Goal: Contribute content: Contribute content

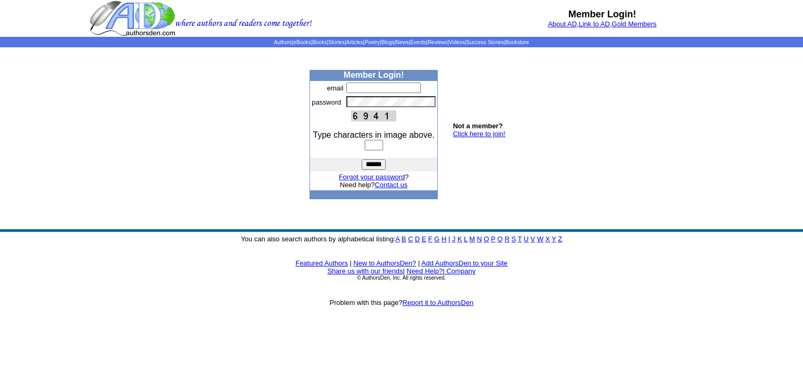
type input "**********"
click at [365, 146] on input "text" at bounding box center [374, 145] width 18 height 11
type input "****"
click at [377, 165] on input "******" at bounding box center [374, 164] width 24 height 11
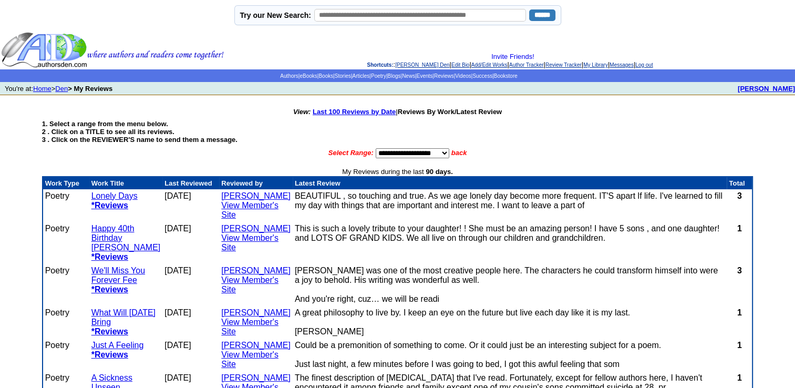
click at [498, 205] on td "BEAUTIFUL , so touching and true. As we age lonely day become more frequent. IT…" at bounding box center [510, 205] width 435 height 33
click at [446, 204] on td "BEAUTIFUL , so touching and true. As we age lonely day become more frequent. IT…" at bounding box center [510, 205] width 435 height 33
click at [422, 197] on td "BEAUTIFUL , so touching and true. As we age lonely day become more frequent. IT…" at bounding box center [510, 205] width 435 height 33
click at [116, 203] on b "*Reviews" at bounding box center [109, 205] width 37 height 9
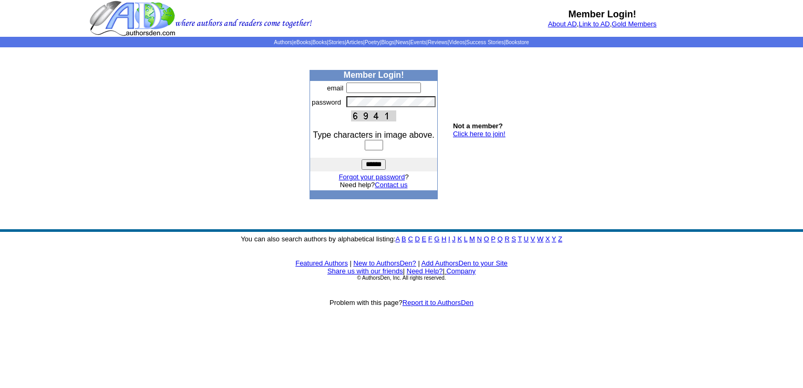
type input "**********"
click at [366, 147] on input "text" at bounding box center [374, 145] width 18 height 11
type input "****"
click at [373, 163] on input "******" at bounding box center [374, 164] width 24 height 11
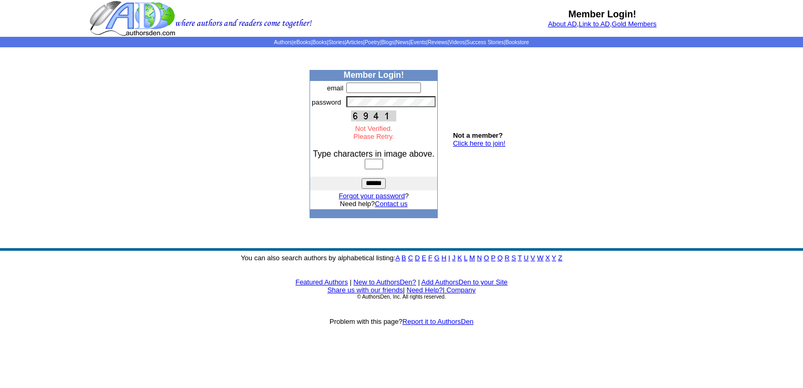
type input "**********"
click at [365, 167] on input "text" at bounding box center [374, 164] width 18 height 11
type input "****"
click at [375, 184] on input "******" at bounding box center [374, 183] width 24 height 11
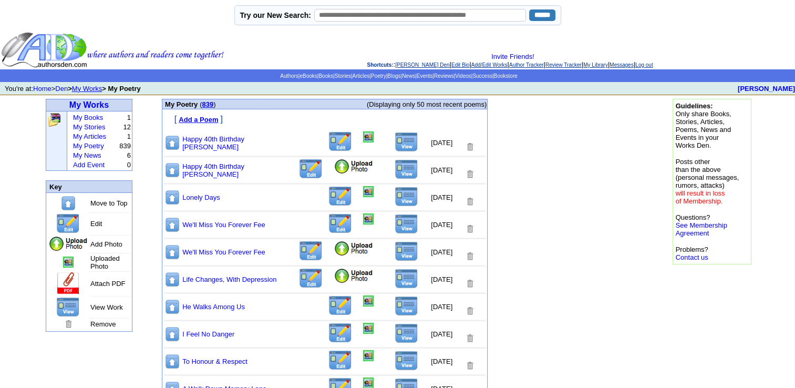
click at [204, 118] on font "Add a Poem" at bounding box center [198, 120] width 39 height 8
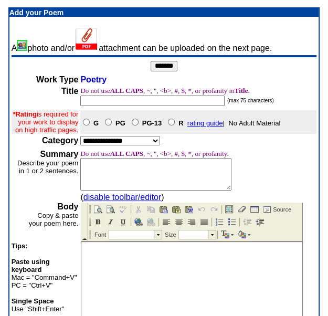
click at [104, 101] on input "text" at bounding box center [152, 101] width 145 height 11
type input "**********"
click at [153, 146] on select "**********" at bounding box center [120, 140] width 80 height 9
select select "**"
click at [80, 145] on select "**********" at bounding box center [120, 140] width 80 height 9
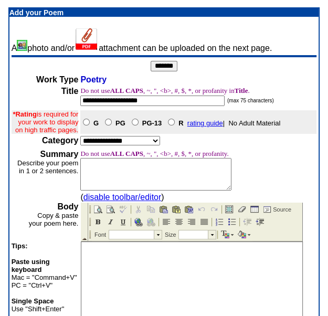
click at [113, 184] on textarea at bounding box center [155, 174] width 151 height 33
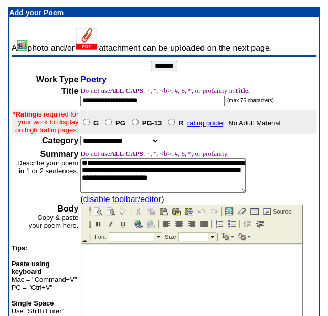
scroll to position [15, 0]
type textarea "**********"
click at [99, 222] on img at bounding box center [98, 224] width 8 height 8
click at [158, 236] on td at bounding box center [158, 237] width 8 height 8
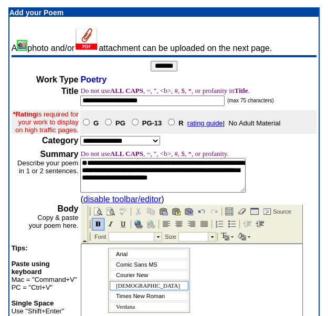
click at [137, 285] on div "Tahoma" at bounding box center [149, 285] width 79 height 9
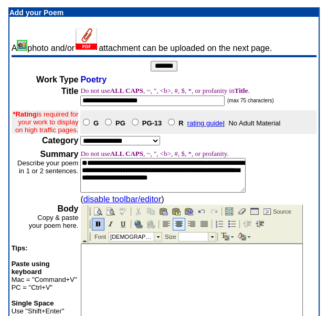
click at [177, 223] on img at bounding box center [179, 224] width 8 height 8
click at [212, 234] on td at bounding box center [212, 237] width 8 height 8
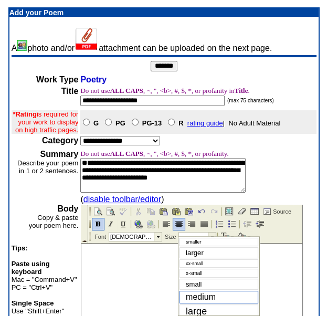
click at [207, 297] on span "medium" at bounding box center [201, 297] width 30 height 9
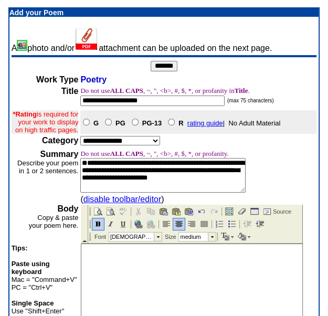
click at [158, 248] on p "Every Once in Awhile" at bounding box center [192, 250] width 216 height 7
click at [222, 265] on p "Every Once in Awhile" at bounding box center [192, 264] width 216 height 7
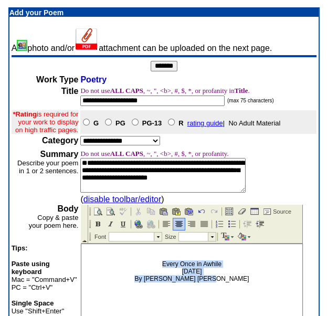
drag, startPoint x: 149, startPoint y: 262, endPoint x: 239, endPoint y: 292, distance: 94.5
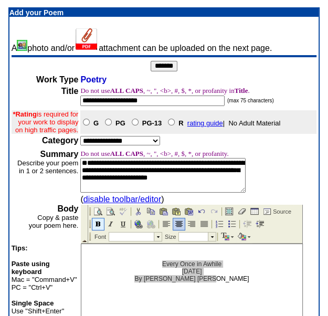
click at [96, 225] on img at bounding box center [98, 224] width 8 height 8
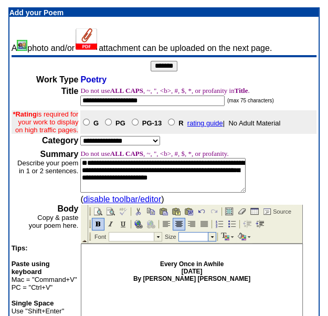
click at [212, 235] on td at bounding box center [212, 237] width 8 height 8
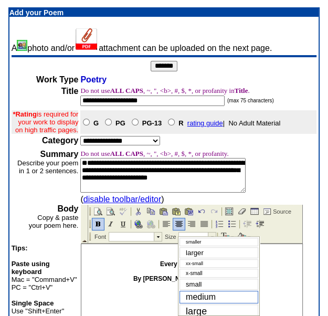
click at [203, 295] on span "medium" at bounding box center [201, 297] width 30 height 9
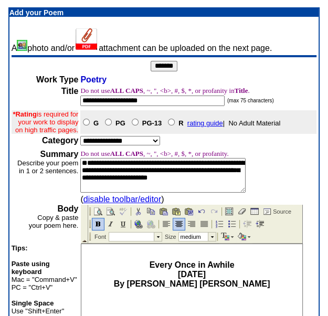
click at [253, 271] on p "Every Once in Awhile September 14, 2025 By Rose Marie Rideout" at bounding box center [192, 275] width 216 height 28
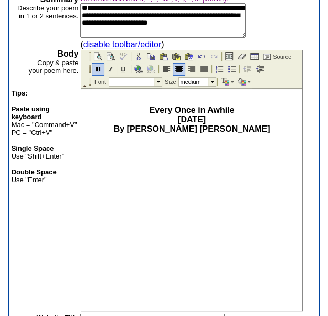
scroll to position [164, 0]
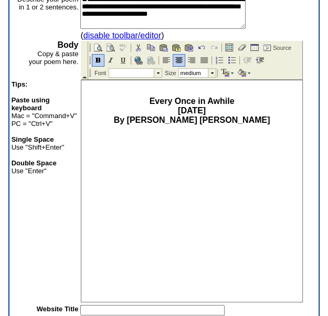
click at [247, 119] on p "Every Once in Awhile September 14, 2025 By Rose Marie Rideout" at bounding box center [192, 111] width 216 height 28
drag, startPoint x: 121, startPoint y: 138, endPoint x: 251, endPoint y: 140, distance: 129.8
click at [251, 140] on p "Every Once in Awhile September 14, 2025 By Rose Marie Rideout My mind seems to …" at bounding box center [192, 120] width 216 height 47
click at [95, 60] on img at bounding box center [98, 60] width 8 height 8
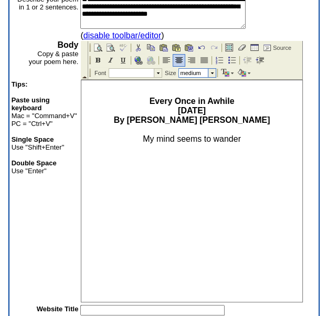
click at [214, 71] on td at bounding box center [212, 73] width 8 height 8
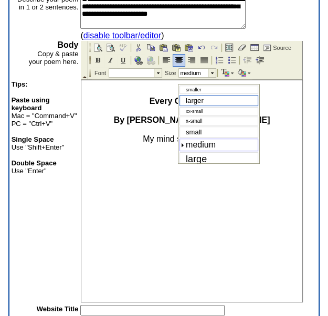
click at [208, 102] on div "larger" at bounding box center [219, 100] width 79 height 11
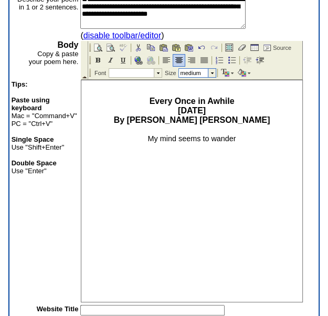
click at [213, 70] on td at bounding box center [212, 73] width 8 height 8
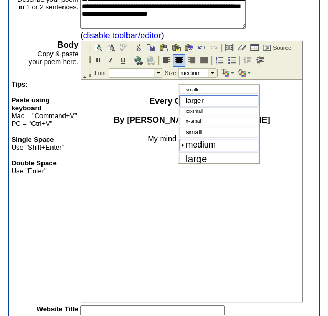
click at [206, 99] on div "larger" at bounding box center [219, 100] width 79 height 11
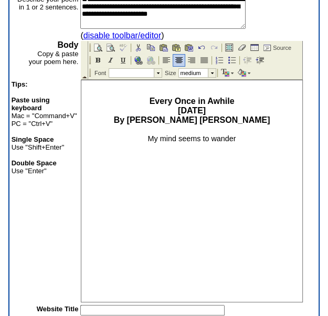
click at [252, 141] on p "Every Once in Awhile September 14, 2025 By Rose Marie Rideout My mind seems to …" at bounding box center [192, 120] width 216 height 46
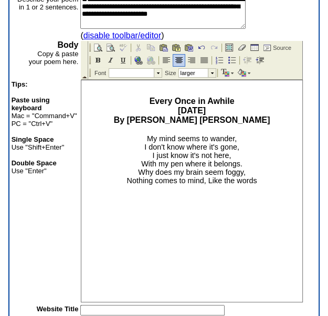
click at [205, 185] on span "My mind seems to wander, I don't know where it's gone, I just know it's not her…" at bounding box center [192, 160] width 130 height 50
click at [205, 184] on span "My mind seems to wander, I don't know where it's gone, I just know it's not her…" at bounding box center [192, 160] width 130 height 50
click at [245, 164] on p "Every Once in Awhile September 14, 2025 By Rose Marie Rideout My mind seems to …" at bounding box center [192, 145] width 216 height 97
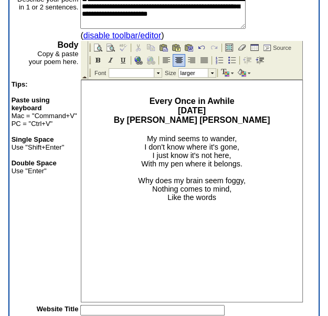
click at [218, 200] on p "Every Once in Awhile September 14, 2025 By Rose Marie Rideout My mind seems to …" at bounding box center [192, 149] width 216 height 105
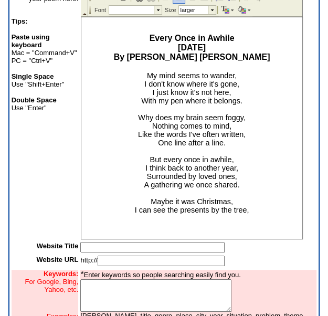
scroll to position [285, 0]
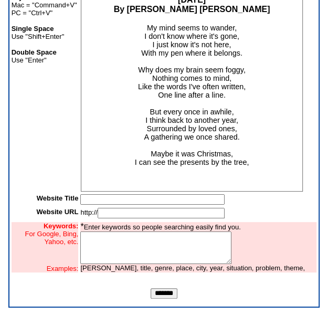
click at [300, 174] on p "Every Once in Awhile September 14, 2025 By Rose Marie Rideout My mind seems to …" at bounding box center [192, 80] width 216 height 188
drag, startPoint x: 151, startPoint y: 177, endPoint x: 239, endPoint y: 198, distance: 90.2
click at [239, 192] on html "Every Once in Awhile September 14, 2025 By Rose Marie Rideout My mind seems to …" at bounding box center [191, 81] width 221 height 222
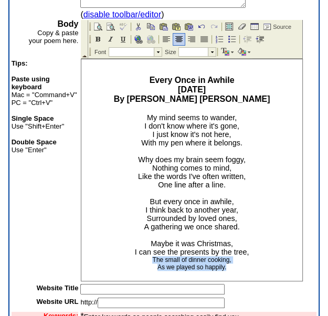
scroll to position [150, 0]
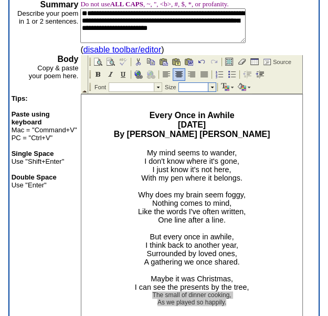
click at [213, 86] on td at bounding box center [212, 87] width 8 height 8
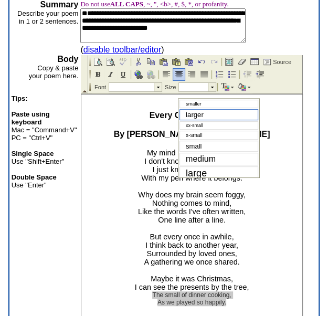
click at [208, 115] on div "larger" at bounding box center [219, 114] width 79 height 11
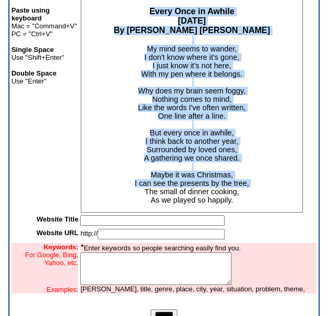
scroll to position [256, 0]
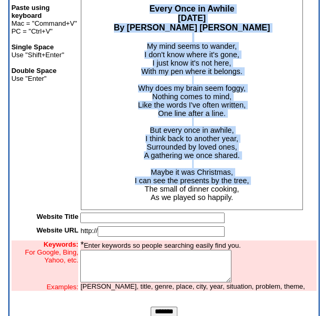
click at [275, 197] on p "Every Once in Awhile September 14, 2025 By Rose Marie Rideout My mind seems to …" at bounding box center [192, 104] width 216 height 198
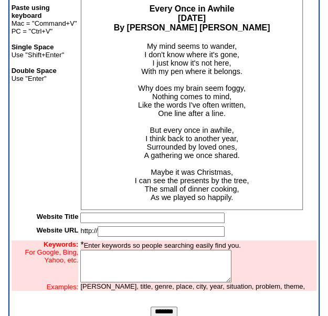
click at [231, 202] on p "Every Once in Awhile September 14, 2025 By Rose Marie Rideout My mind seems to …" at bounding box center [192, 104] width 216 height 198
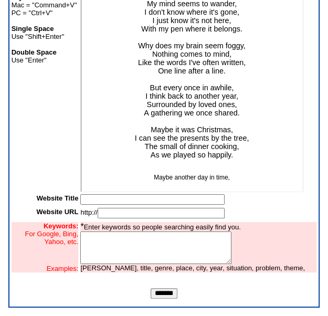
scroll to position [32, 0]
click at [193, 129] on span "My mind seems to wander, I don't know where it's gone, I just know it's not her…" at bounding box center [192, 71] width 115 height 143
click at [147, 137] on span "My mind seems to wander, I don't know where it's gone, I just know it's not her…" at bounding box center [192, 71] width 115 height 143
click at [169, 148] on span "The small of dinner cooking, As we played so happily." at bounding box center [192, 151] width 95 height 17
click at [183, 147] on span "The smell of dinner cooking, As we played so happily." at bounding box center [192, 151] width 95 height 17
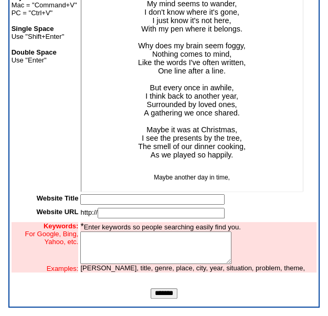
click at [228, 178] on p "Maybe another day in time," at bounding box center [192, 181] width 216 height 15
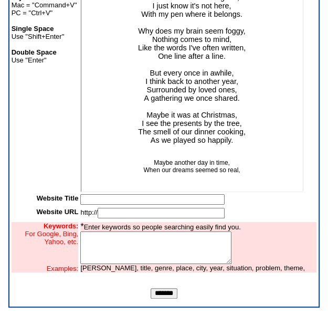
scroll to position [46, 0]
click at [194, 140] on span "The smell of our dinner cooking, As we played so happily." at bounding box center [192, 136] width 108 height 17
click at [236, 172] on p "Maybe another day in time, When our dreams seemed so real," at bounding box center [192, 174] width 216 height 29
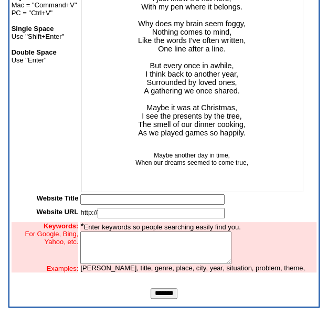
click at [245, 167] on p "Maybe another day in time, When our dreams seemed to come true," at bounding box center [192, 170] width 216 height 37
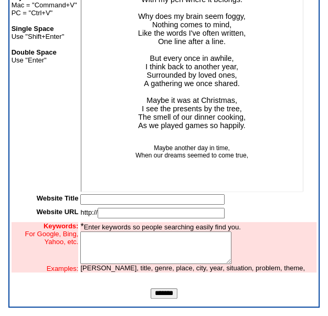
scroll to position [60, 0]
click at [208, 165] on p "Maybe another day in time, When our dreams seemed to come true, With thoughts o…" at bounding box center [192, 167] width 216 height 44
click at [240, 166] on p "Maybe another day in time, When our dreams seemed to come true, With thoughts o…" at bounding box center [192, 167] width 216 height 44
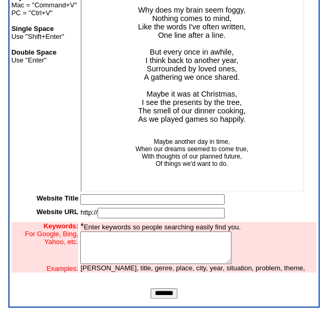
click at [193, 174] on p "Maybe another day in time, When our dreams seemed to come true, With thoughts o…" at bounding box center [192, 164] width 216 height 51
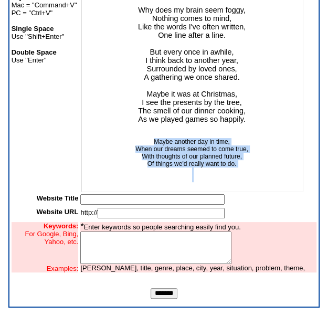
scroll to position [68, 0]
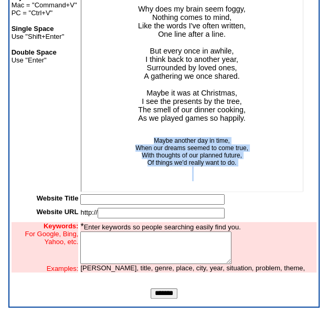
drag, startPoint x: 140, startPoint y: 145, endPoint x: 240, endPoint y: 185, distance: 108.2
click at [240, 185] on body "Every Once in Awhile September 14, 2025 By Rose Marie Rideout My mind seems to …" at bounding box center [191, 50] width 221 height 283
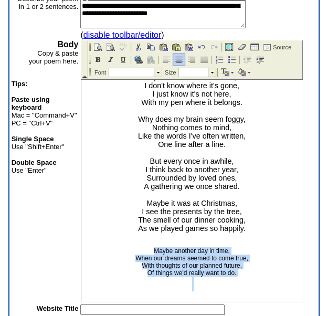
scroll to position [136, 0]
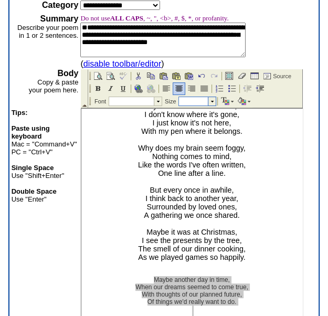
click at [211, 100] on td at bounding box center [212, 101] width 8 height 8
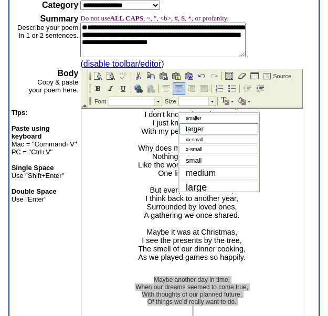
click at [207, 128] on div "larger" at bounding box center [219, 128] width 79 height 11
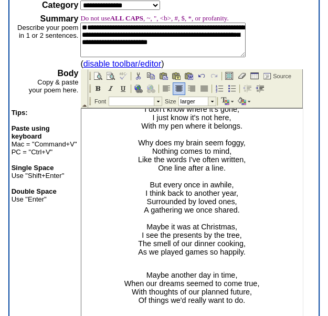
click at [265, 257] on p "Every Once in Awhile September 14, 2025 By Rose Marie Rideout My mind seems to …" at bounding box center [192, 162] width 216 height 206
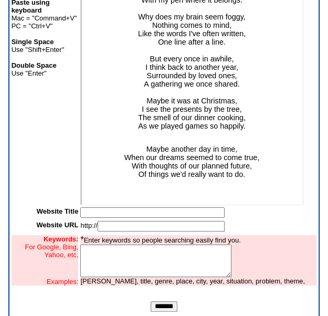
scroll to position [267, 0]
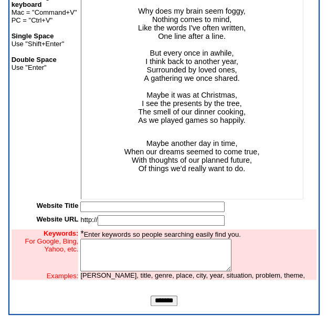
click at [250, 178] on p "Maybe another day in time, When our dreams seemed to come true, With thoughts o…" at bounding box center [192, 168] width 216 height 57
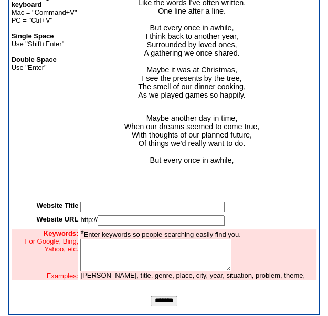
scroll to position [103, 0]
click at [199, 170] on span "Maybe another day in time, When our dreams seemed to come true, With thoughts o…" at bounding box center [193, 144] width 136 height 59
click at [234, 170] on p "Maybe another day in time, When our dreams seemed to come true, With thoughts o…" at bounding box center [192, 156] width 216 height 82
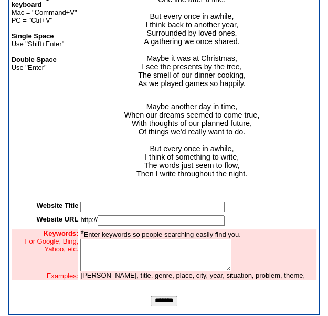
click at [91, 211] on input "text" at bounding box center [152, 207] width 145 height 11
type input "**********"
click at [112, 226] on input "text" at bounding box center [161, 220] width 127 height 11
type input "**********"
click at [133, 262] on textarea at bounding box center [155, 255] width 151 height 33
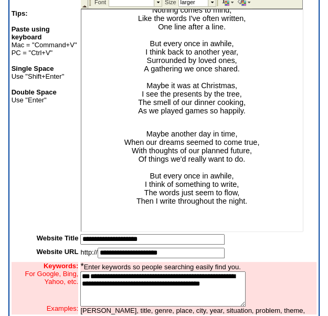
scroll to position [285, 0]
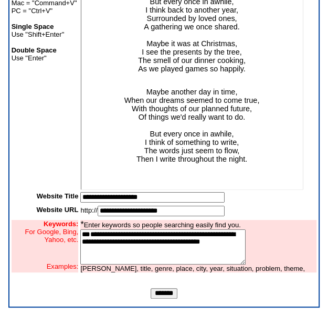
type textarea "**********"
click at [166, 293] on input "*******" at bounding box center [164, 293] width 27 height 11
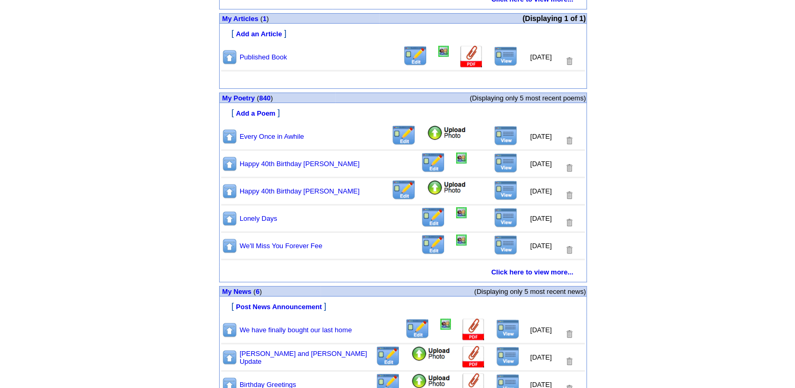
scroll to position [386, 0]
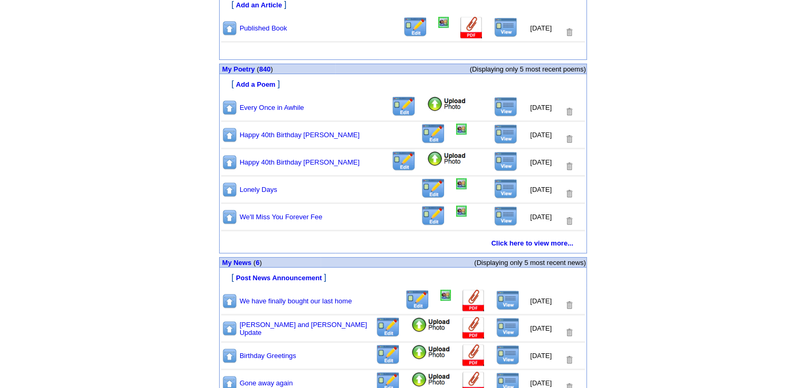
click at [501, 106] on img at bounding box center [506, 107] width 24 height 20
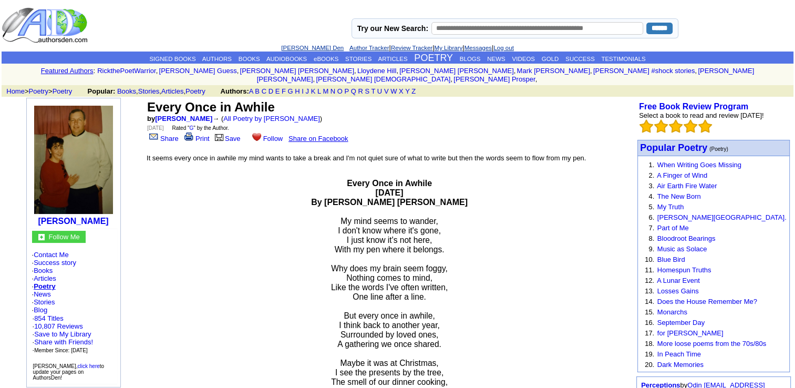
click at [326, 135] on link "Share on Facebook" at bounding box center [317, 139] width 59 height 8
